Goal: Task Accomplishment & Management: Use online tool/utility

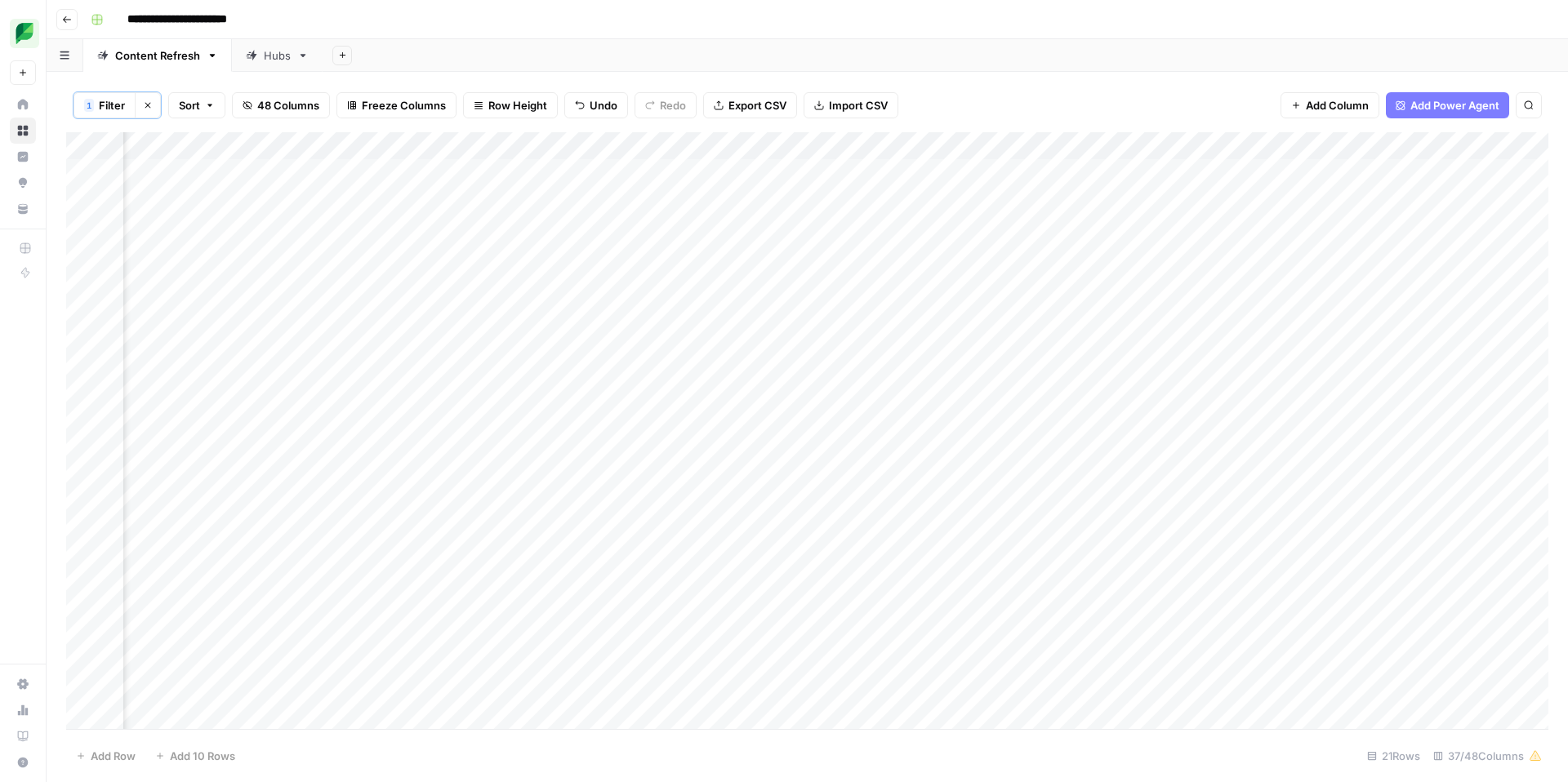
scroll to position [0, 2377]
click at [1282, 172] on div "Add Column" at bounding box center [807, 431] width 1482 height 597
click at [841, 170] on div "Add Column" at bounding box center [807, 431] width 1482 height 597
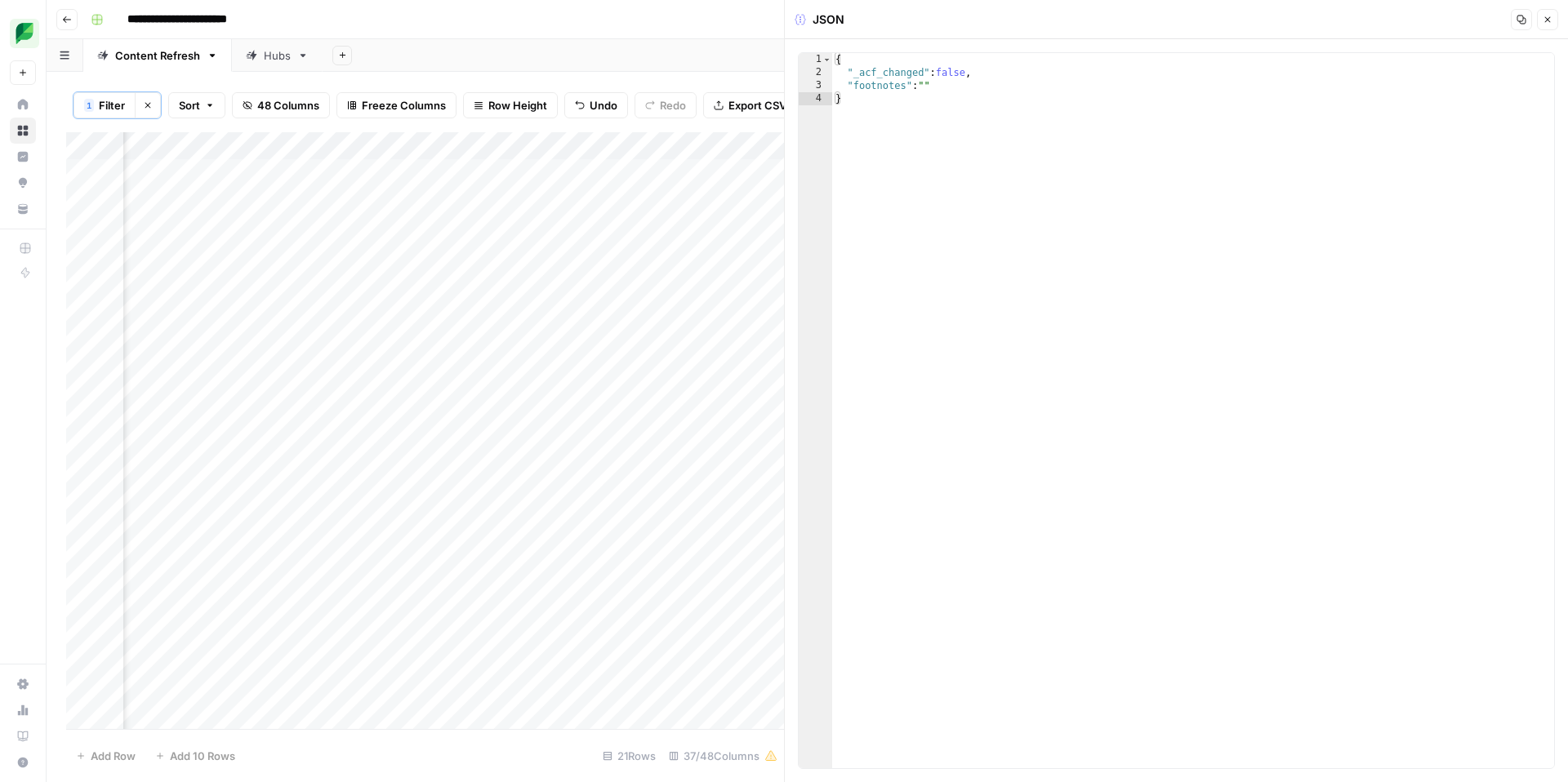
click at [1551, 22] on icon "button" at bounding box center [1547, 20] width 10 height 10
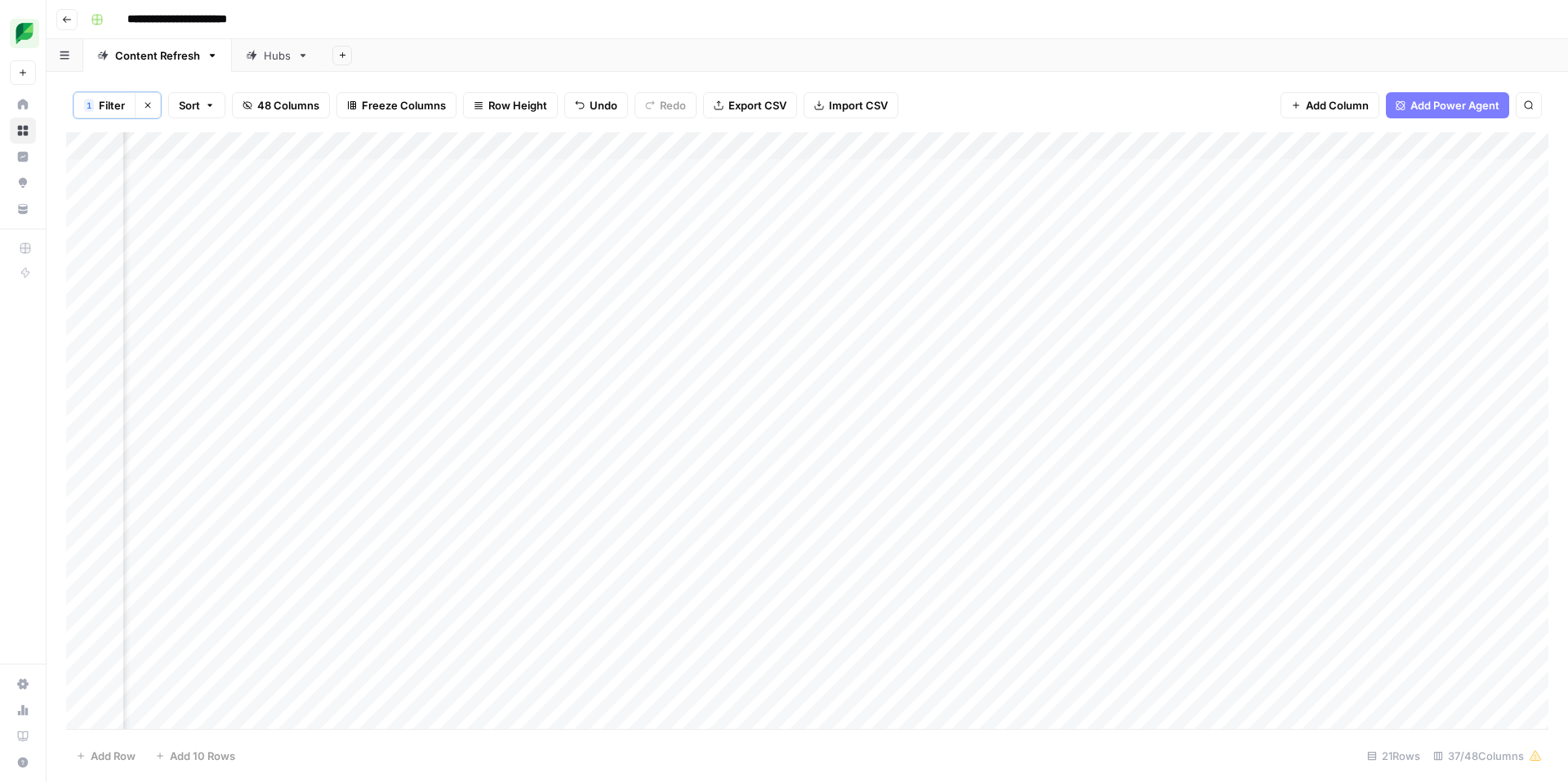
click at [455, 178] on div "Add Column" at bounding box center [807, 431] width 1482 height 597
click at [605, 177] on div "Add Column" at bounding box center [807, 431] width 1482 height 597
click at [693, 171] on div "Add Column" at bounding box center [807, 431] width 1482 height 597
drag, startPoint x: 590, startPoint y: 174, endPoint x: 561, endPoint y: 164, distance: 30.7
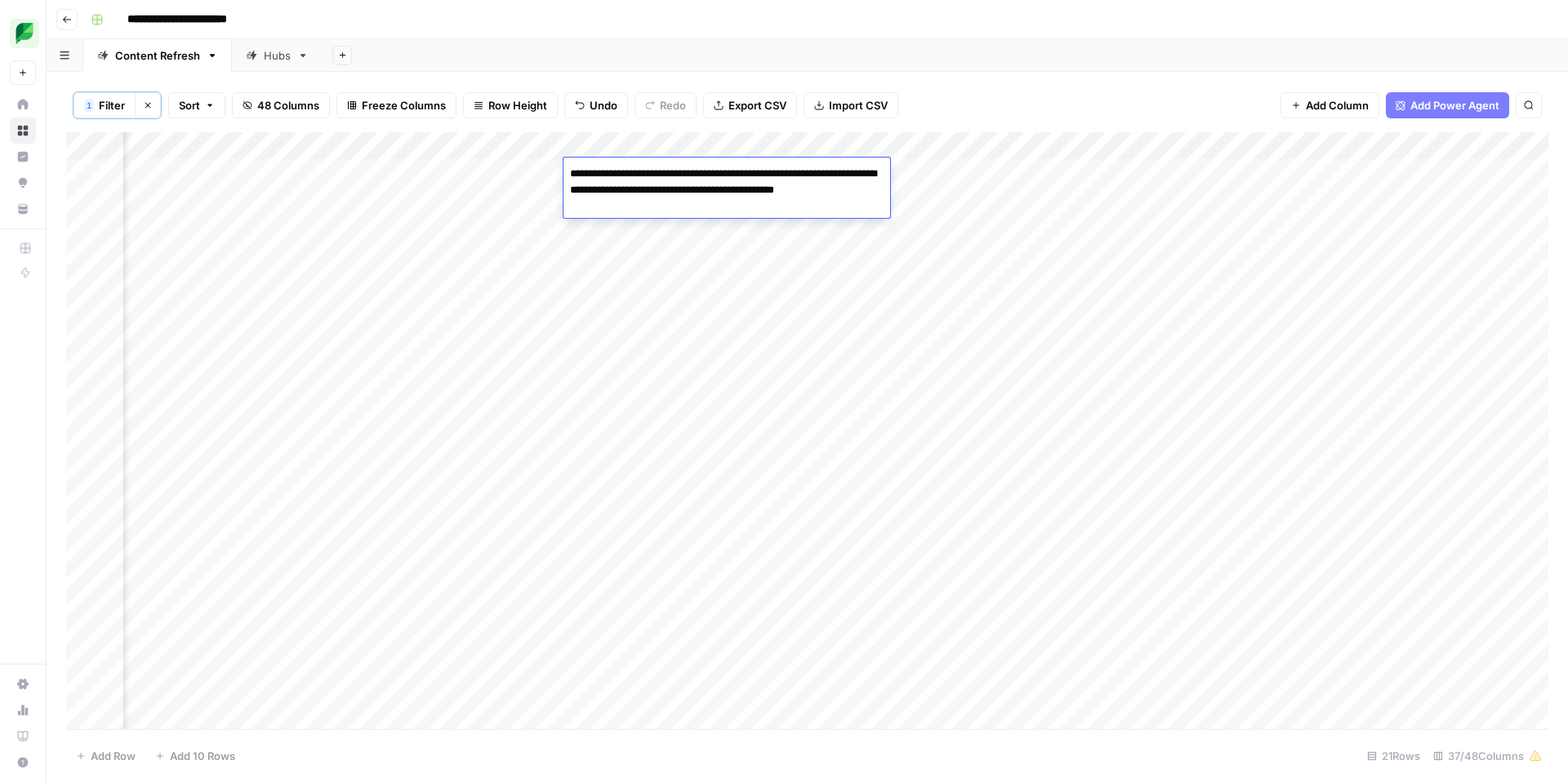
click at [563, 165] on body "**********" at bounding box center [784, 391] width 1568 height 782
click at [484, 271] on div "Add Column" at bounding box center [807, 431] width 1482 height 597
click at [493, 177] on div "Add Column" at bounding box center [807, 431] width 1482 height 597
click at [367, 171] on div "Add Column" at bounding box center [807, 431] width 1482 height 597
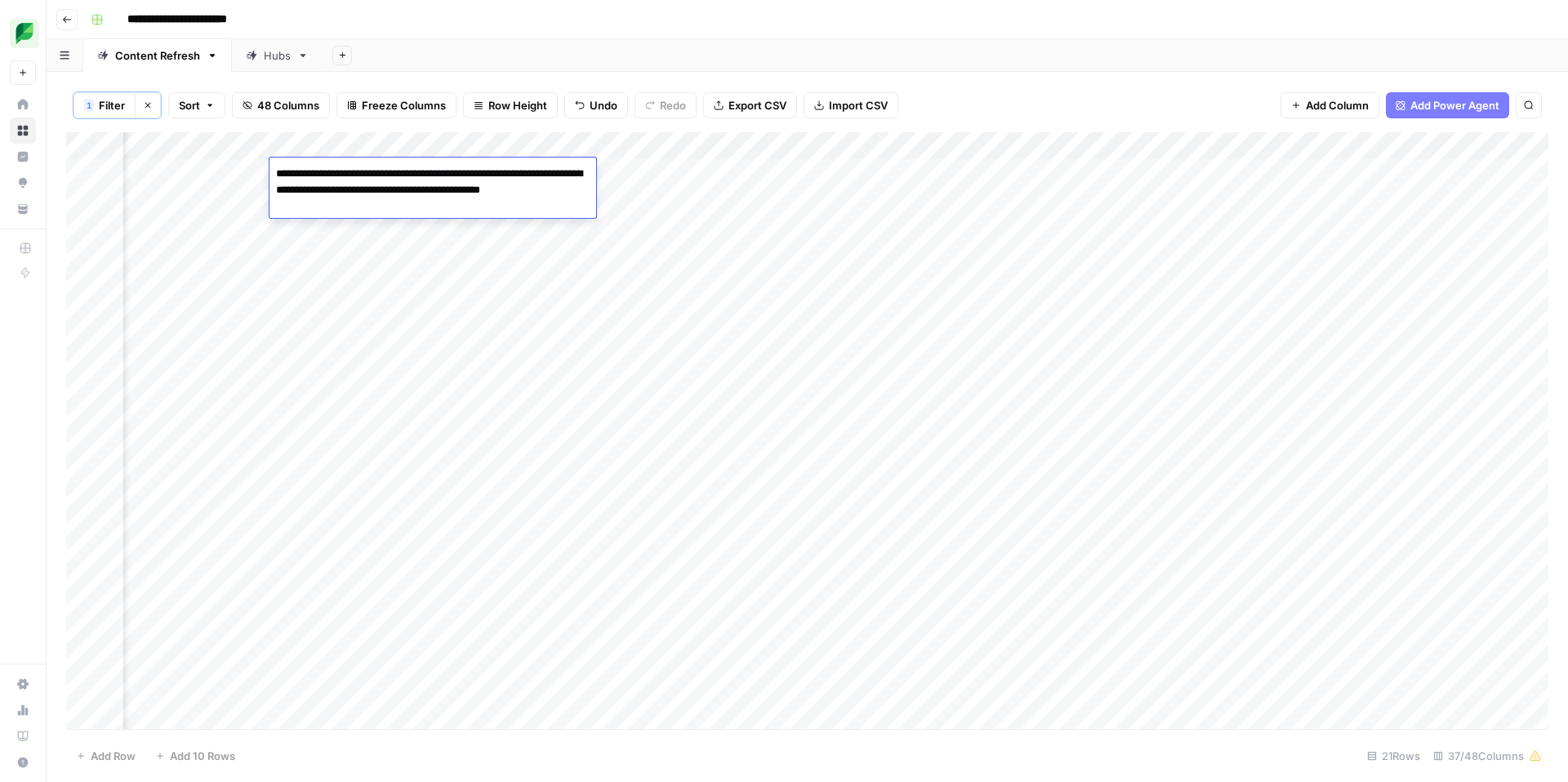
click at [497, 284] on div "Add Column" at bounding box center [807, 431] width 1482 height 597
